Goal: Task Accomplishment & Management: Use online tool/utility

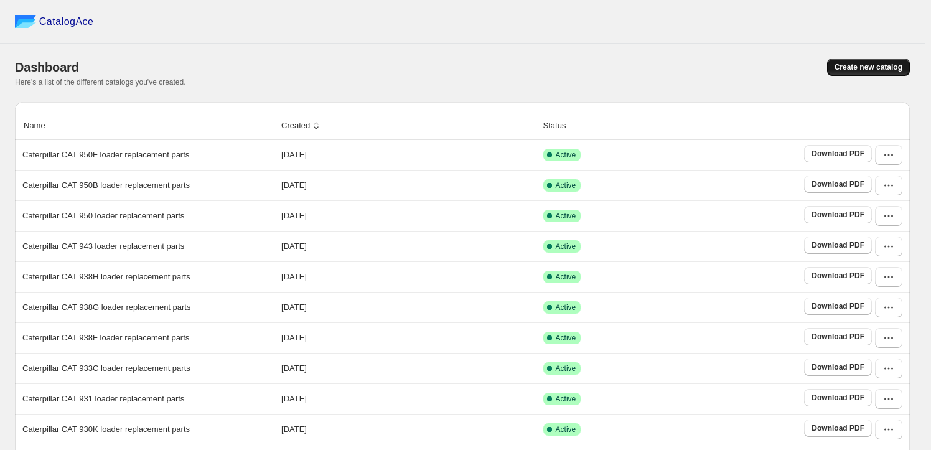
click at [893, 72] on span "Create new catalog" at bounding box center [868, 67] width 68 height 10
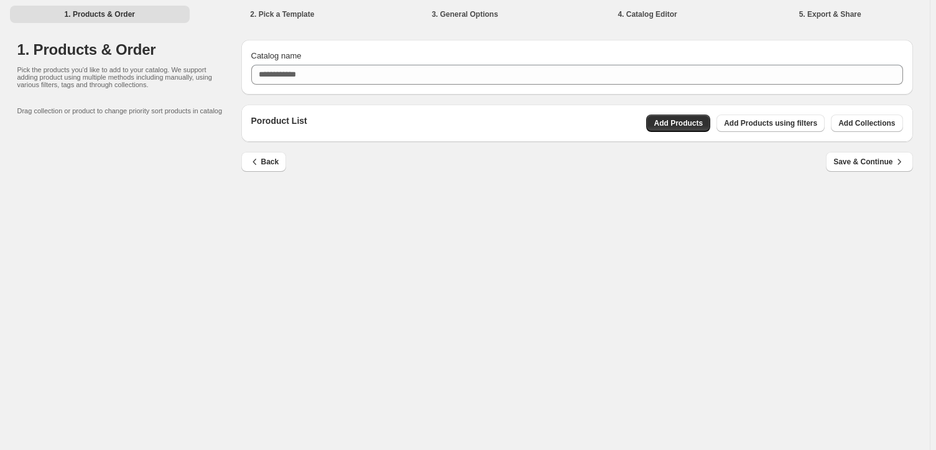
click at [870, 111] on div "Poroduct List Add Products Add Products using filters Add Collections" at bounding box center [577, 123] width 672 height 37
click at [870, 117] on button "Add Collections" at bounding box center [867, 122] width 72 height 17
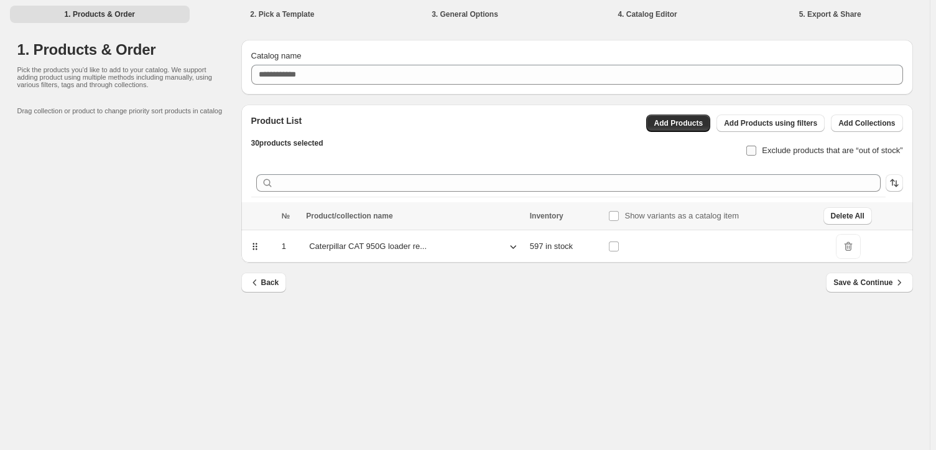
click at [794, 146] on span "Exclude products that are “out of stock”" at bounding box center [832, 150] width 141 height 9
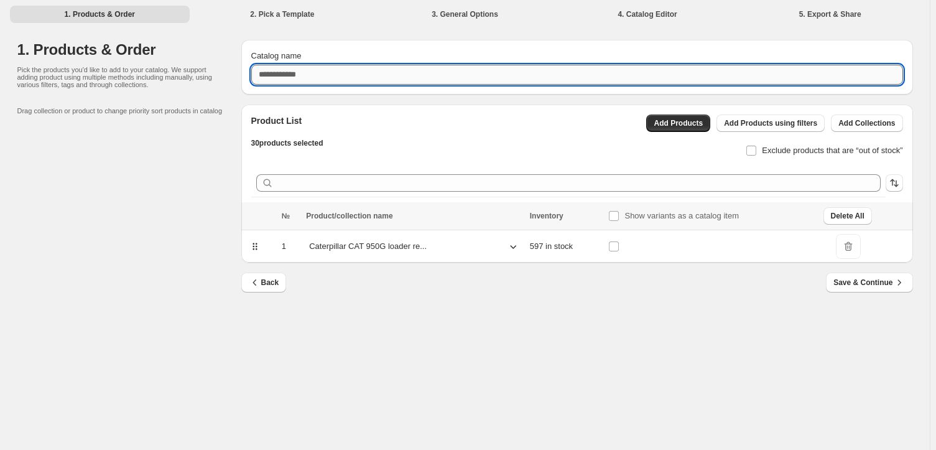
click at [383, 77] on input "Catalog name" at bounding box center [577, 75] width 652 height 20
paste input "**********"
type input "**********"
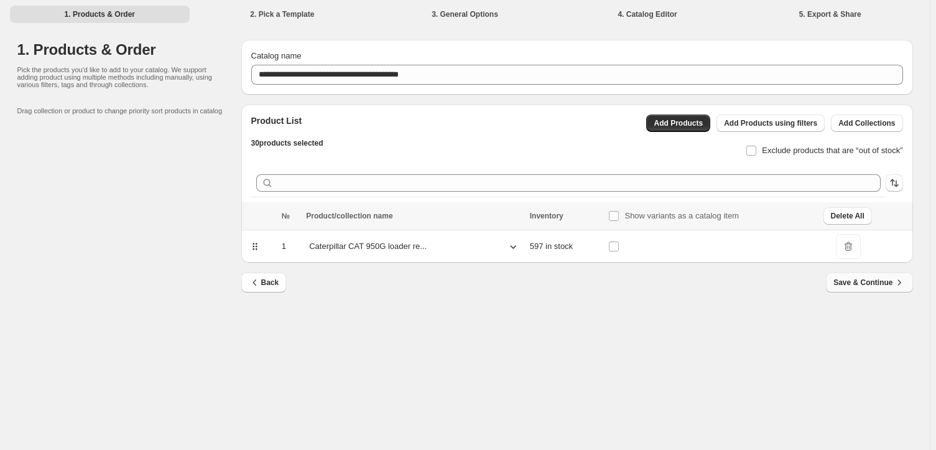
click at [893, 279] on icon "button" at bounding box center [899, 282] width 12 height 12
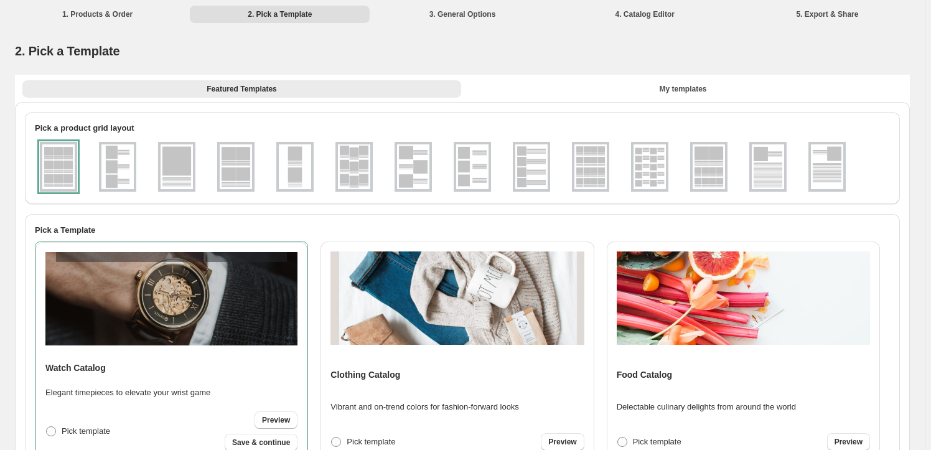
click at [661, 179] on img at bounding box center [649, 166] width 32 height 45
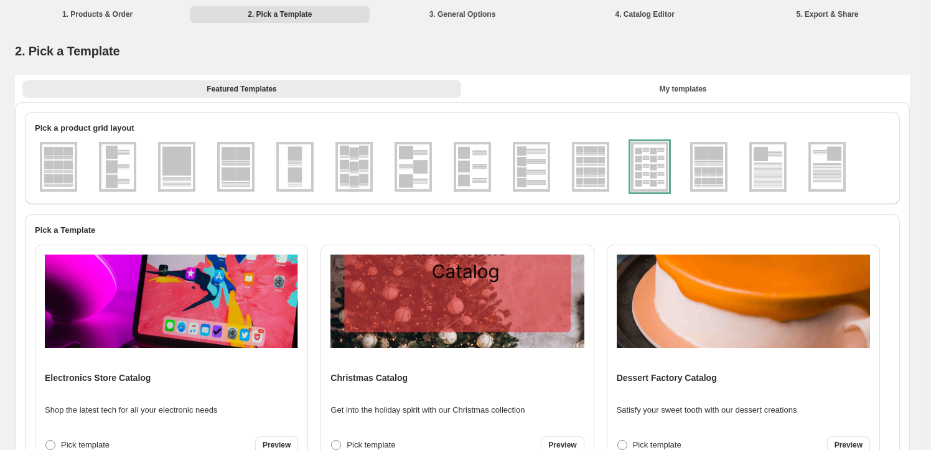
click at [216, 309] on img at bounding box center [171, 300] width 253 height 93
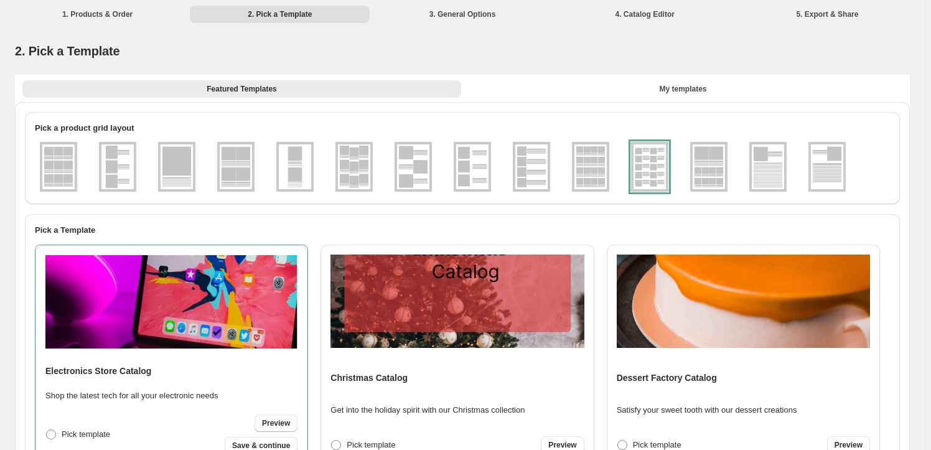
scroll to position [1729, 0]
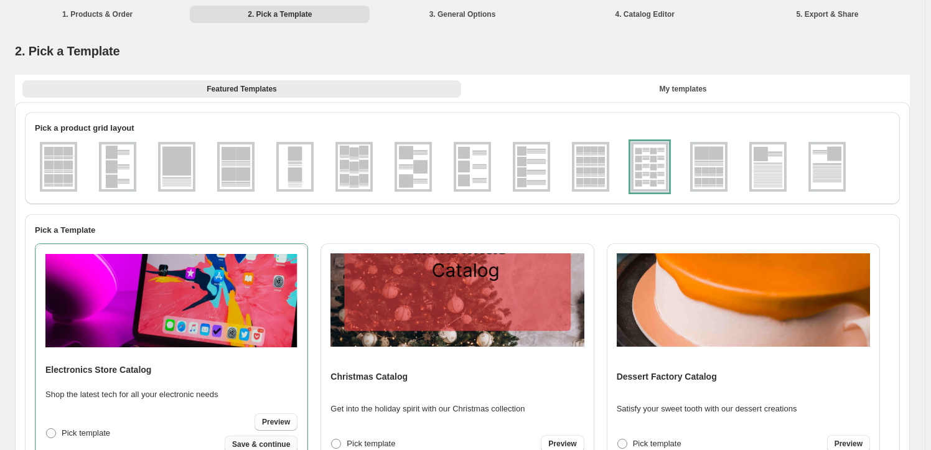
click at [267, 446] on span "Save & continue" at bounding box center [261, 444] width 58 height 10
select select "**********"
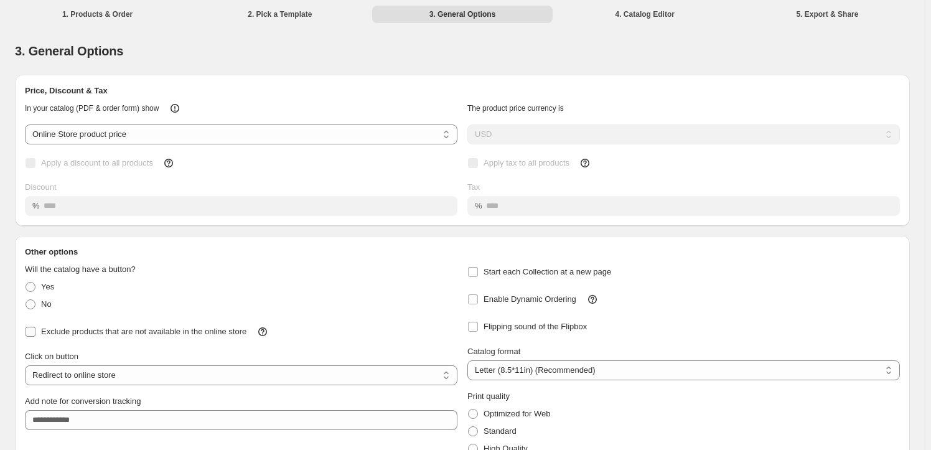
click at [218, 328] on span "Exclude products that are not available in the online store" at bounding box center [143, 331] width 205 height 9
click at [494, 293] on span "Enable Dynamic Ordering" at bounding box center [529, 299] width 93 height 12
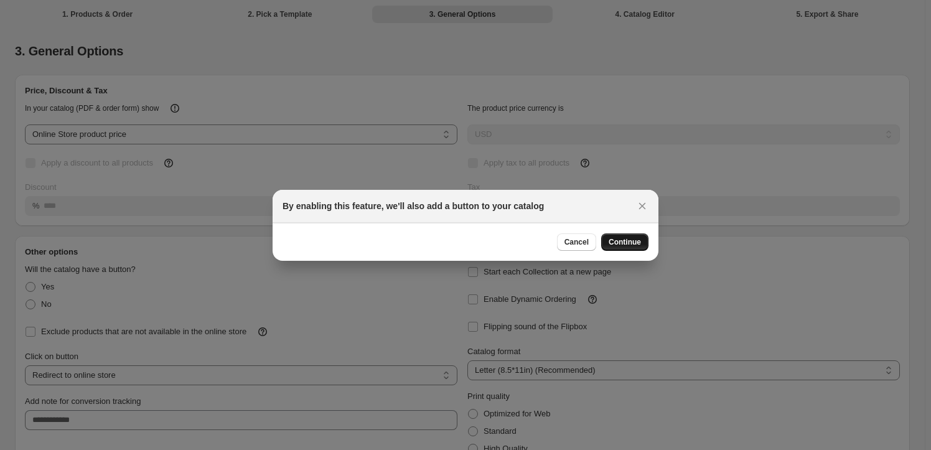
click at [611, 243] on span "Continue" at bounding box center [624, 242] width 32 height 10
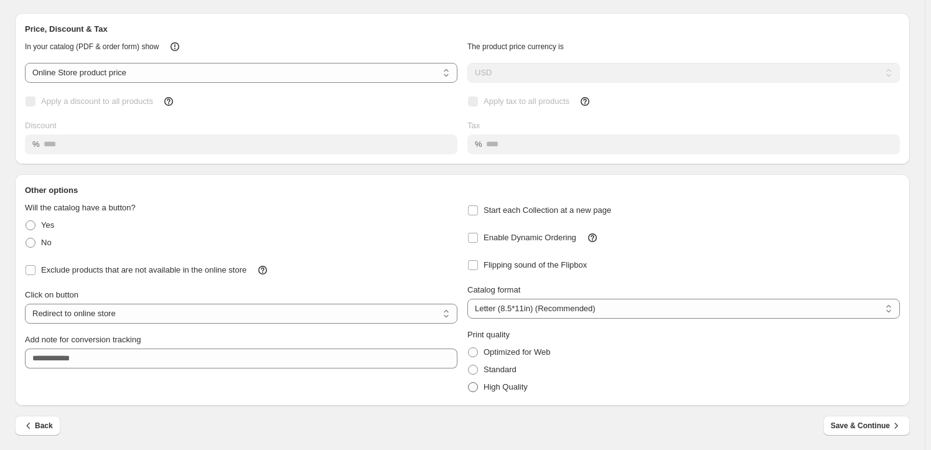
scroll to position [63, 0]
click at [523, 383] on span "High Quality" at bounding box center [505, 385] width 44 height 9
click at [884, 416] on button "Save & Continue" at bounding box center [866, 424] width 86 height 20
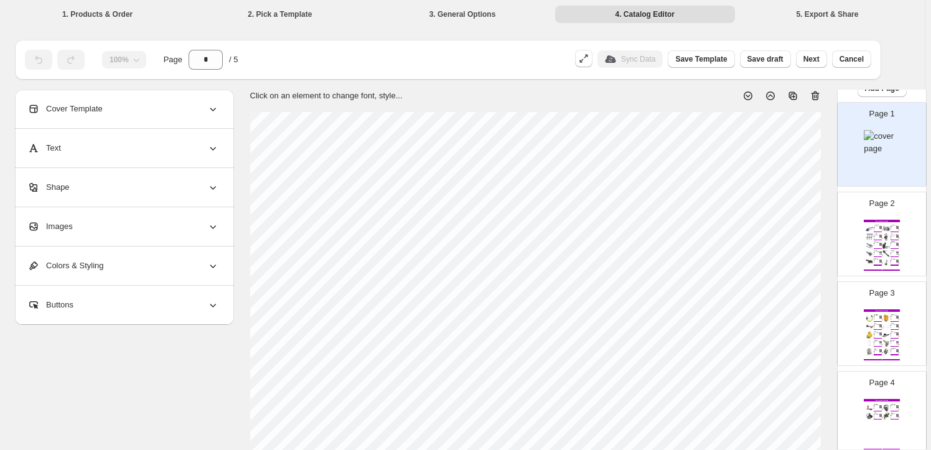
scroll to position [113, 0]
